Goal: Task Accomplishment & Management: Manage account settings

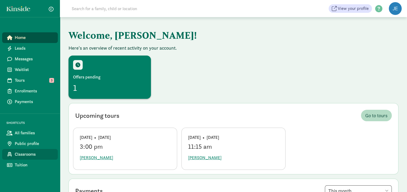
click at [32, 153] on span "Classrooms" at bounding box center [34, 154] width 39 height 6
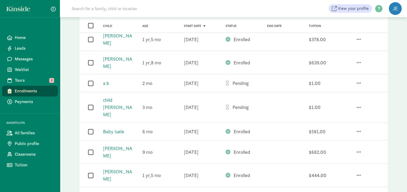
scroll to position [187, 0]
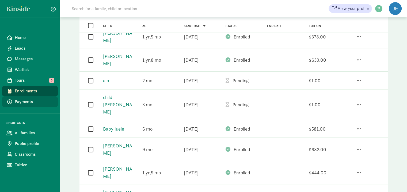
click at [27, 101] on span "Payments" at bounding box center [34, 102] width 39 height 6
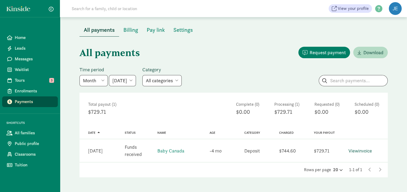
click at [359, 152] on link "View invoice" at bounding box center [360, 151] width 24 height 6
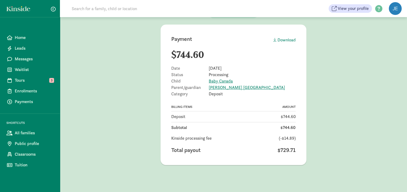
scroll to position [21, 0]
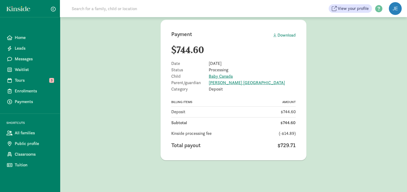
click at [286, 34] on div "Download" at bounding box center [284, 35] width 22 height 6
click at [26, 93] on span "Enrollments" at bounding box center [34, 91] width 39 height 6
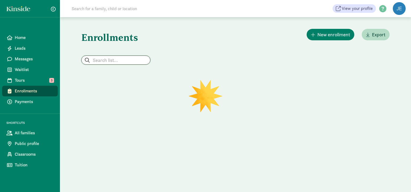
click at [106, 61] on input "search" at bounding box center [116, 60] width 68 height 9
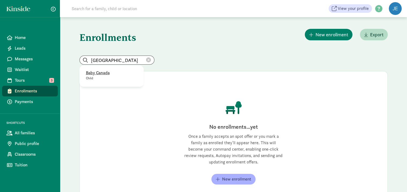
click at [94, 75] on p "Baby Canada" at bounding box center [111, 73] width 51 height 6
type input "Baby Canada"
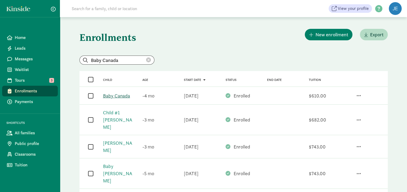
click at [114, 95] on link "Baby Canada" at bounding box center [116, 96] width 27 height 6
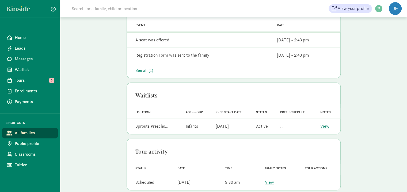
scroll to position [254, 0]
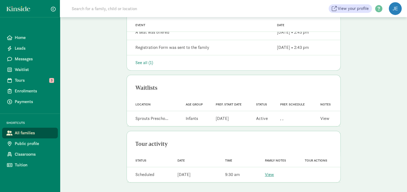
click at [325, 118] on link "View" at bounding box center [324, 119] width 9 height 6
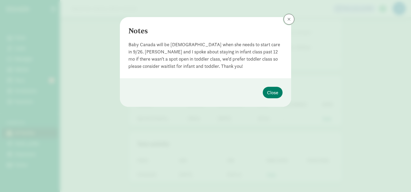
click at [288, 18] on span at bounding box center [288, 19] width 3 height 4
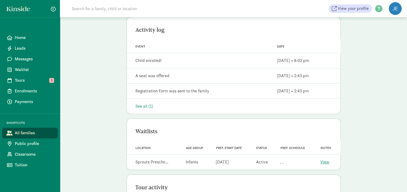
scroll to position [201, 0]
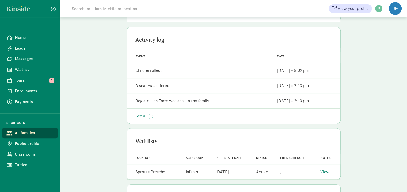
click at [146, 114] on div "See all (1)" at bounding box center [233, 116] width 196 height 6
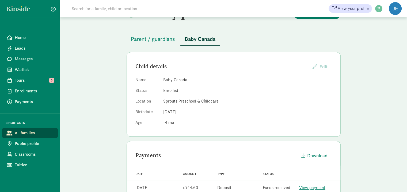
scroll to position [0, 0]
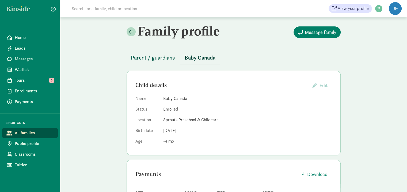
click at [146, 58] on span "Parent / guardians" at bounding box center [153, 57] width 44 height 9
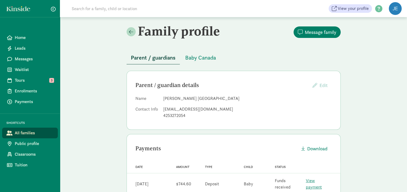
scroll to position [107, 0]
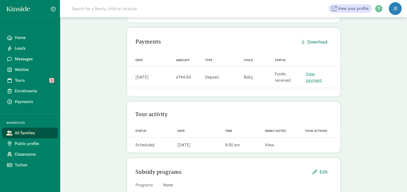
click at [270, 144] on link "View" at bounding box center [269, 145] width 9 height 6
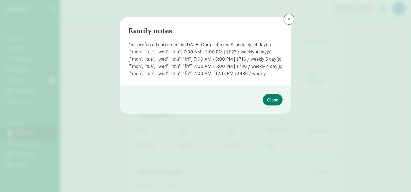
click at [287, 20] on span at bounding box center [288, 19] width 3 height 4
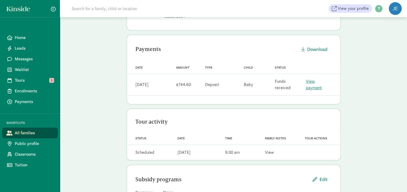
scroll to position [71, 0]
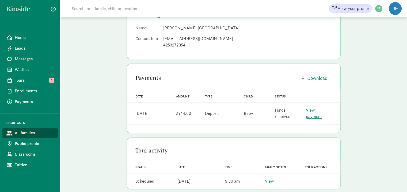
click at [316, 112] on link "View payment" at bounding box center [314, 113] width 16 height 12
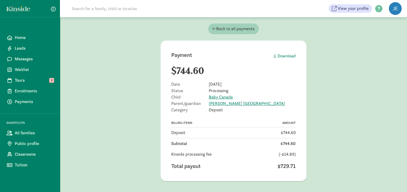
click at [222, 28] on span "Back to all payments" at bounding box center [233, 29] width 42 height 6
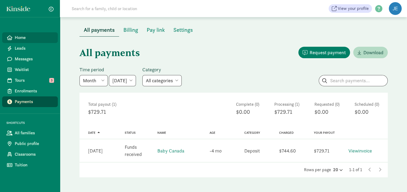
click at [29, 39] on span "Home" at bounding box center [34, 37] width 39 height 6
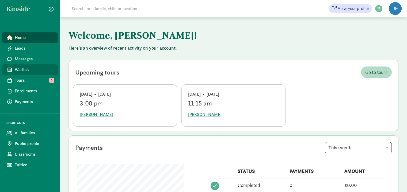
click at [26, 68] on span "Waitlist" at bounding box center [34, 70] width 39 height 6
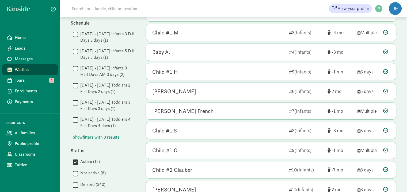
scroll to position [214, 0]
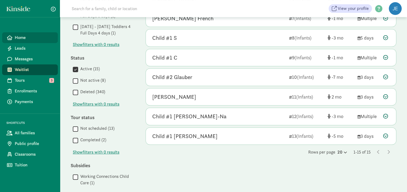
click at [26, 39] on span "Home" at bounding box center [34, 37] width 39 height 6
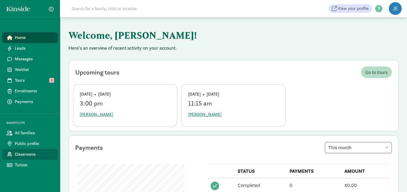
click at [29, 153] on span "Classrooms" at bounding box center [34, 154] width 39 height 6
